Goal: Check status: Check status

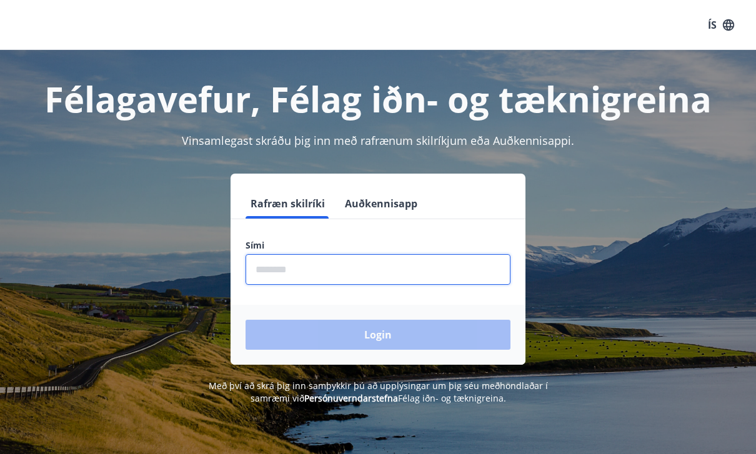
click at [388, 269] on input "phone" at bounding box center [378, 269] width 265 height 31
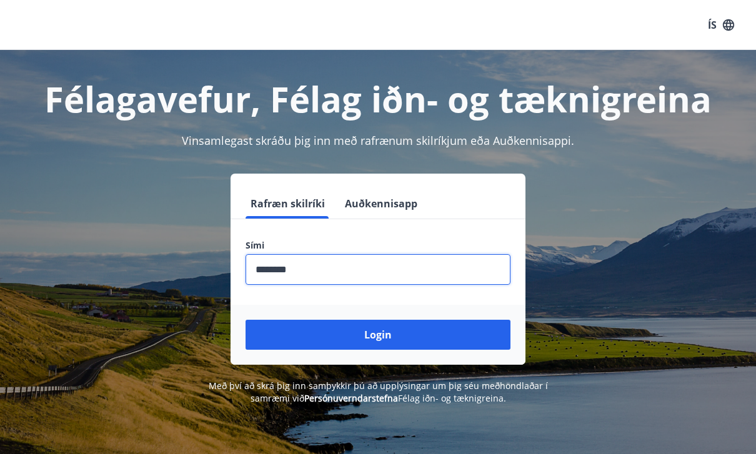
type input "********"
click at [378, 335] on button "Login" at bounding box center [378, 335] width 265 height 30
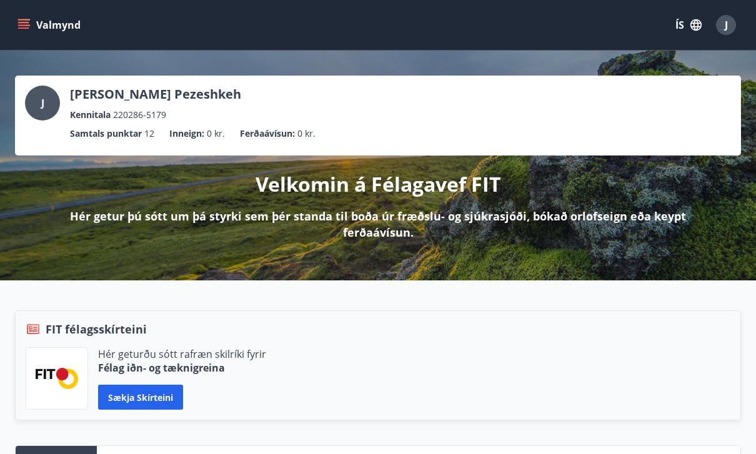
click at [26, 24] on icon "menu" at bounding box center [23, 25] width 12 height 12
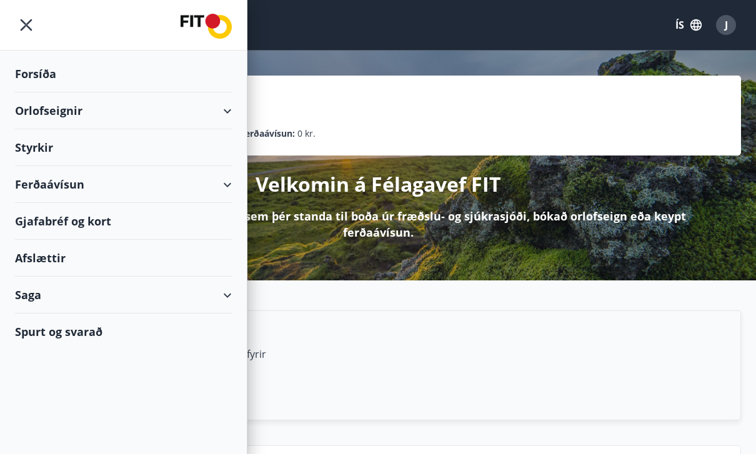
click at [229, 184] on div "Ferðaávísun" at bounding box center [123, 184] width 217 height 37
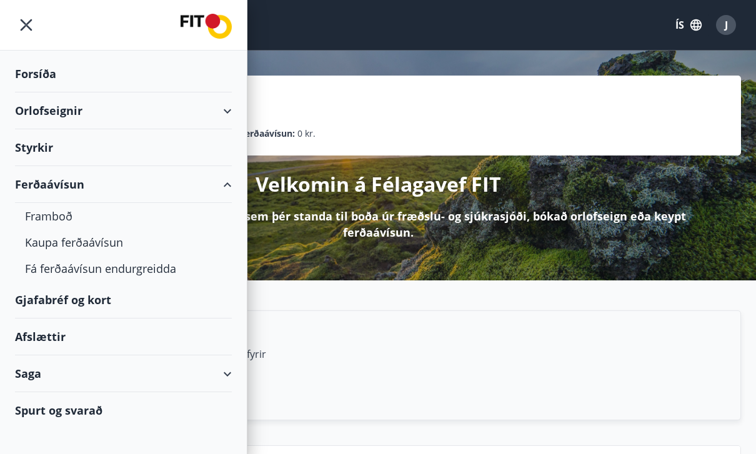
click at [38, 336] on div "Afslættir" at bounding box center [123, 337] width 217 height 37
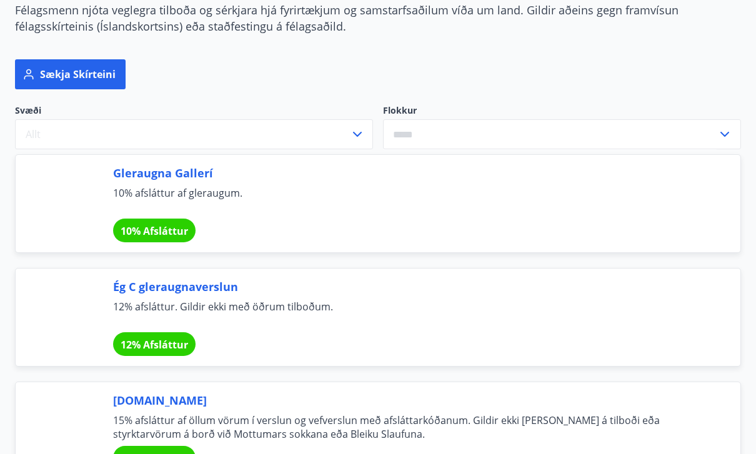
scroll to position [125, 0]
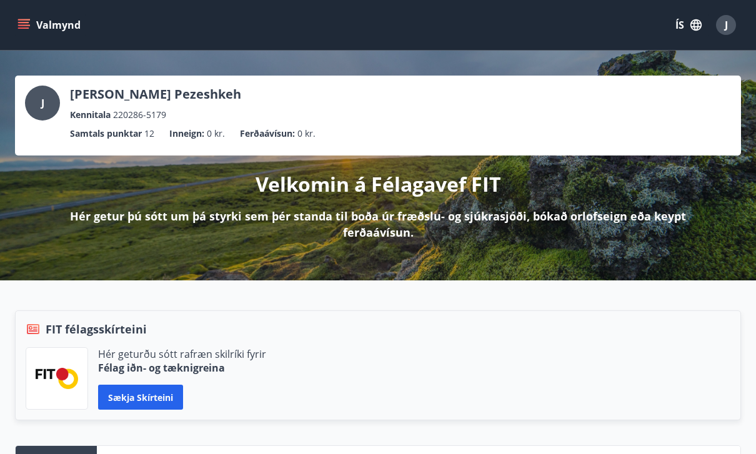
click at [25, 23] on icon "menu" at bounding box center [23, 22] width 11 height 1
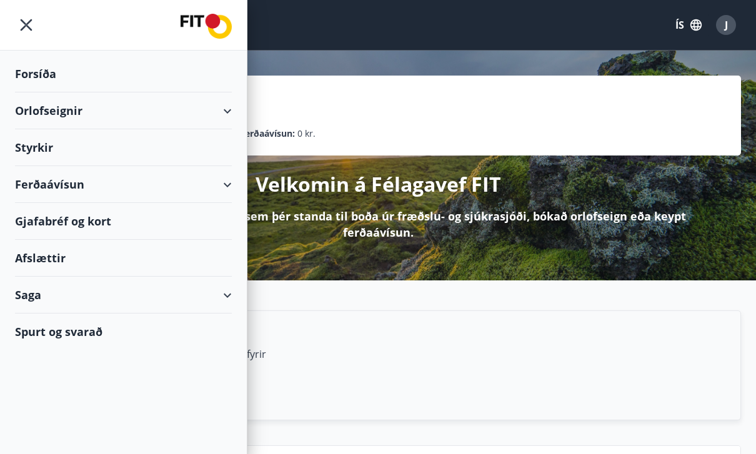
click at [229, 295] on div "Saga" at bounding box center [123, 295] width 217 height 37
click at [42, 434] on div "Inneign" at bounding box center [123, 432] width 197 height 26
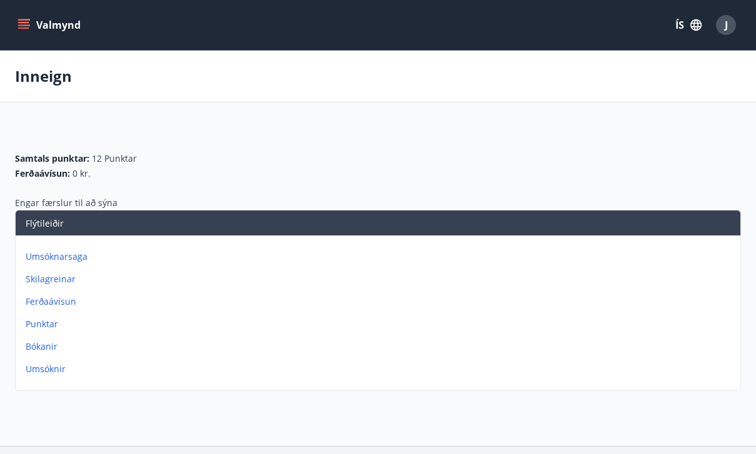
click at [22, 26] on icon "menu" at bounding box center [25, 24] width 14 height 1
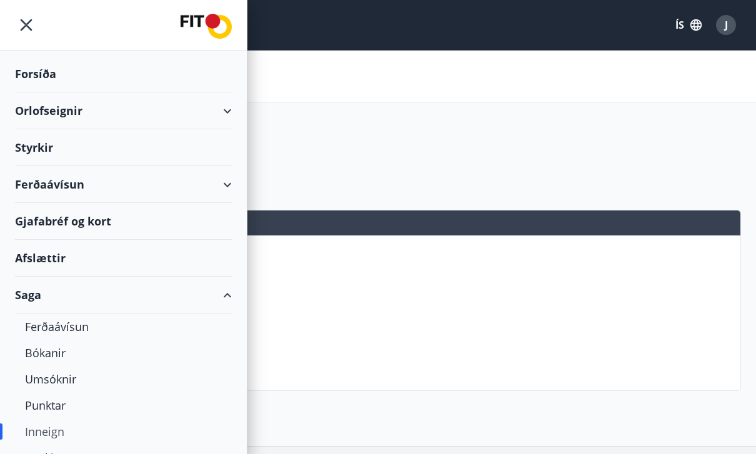
click at [25, 27] on icon "menu" at bounding box center [27, 25] width 12 height 12
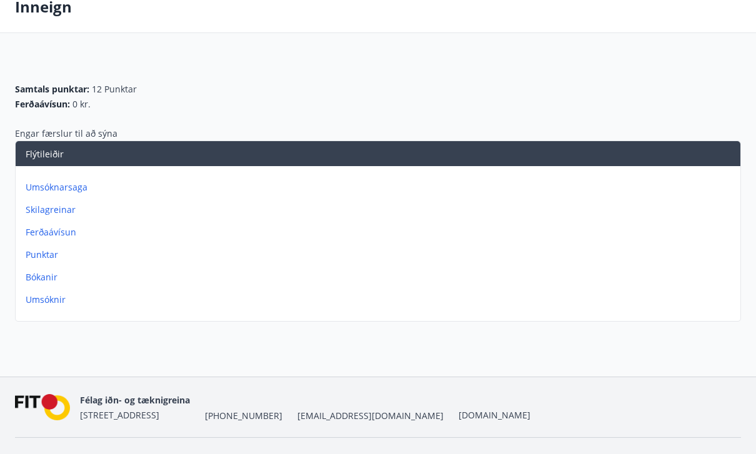
scroll to position [97, 0]
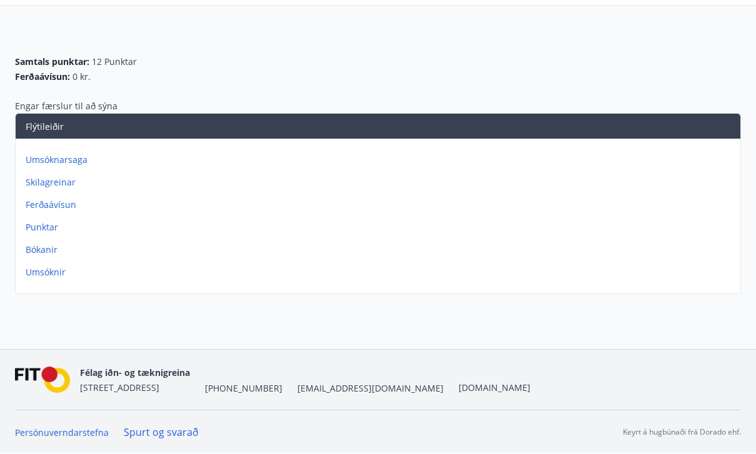
click at [66, 209] on p "Ferðaávísun" at bounding box center [381, 205] width 710 height 12
